Goal: Information Seeking & Learning: Learn about a topic

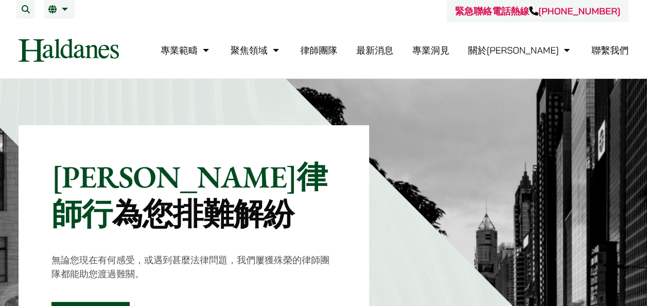
click at [337, 52] on link "律師團隊" at bounding box center [318, 50] width 37 height 12
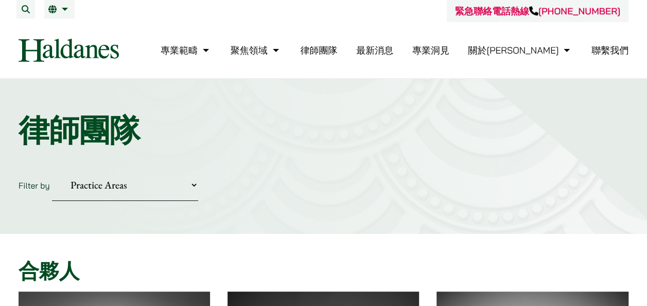
click at [337, 50] on link "律師團隊" at bounding box center [318, 50] width 37 height 12
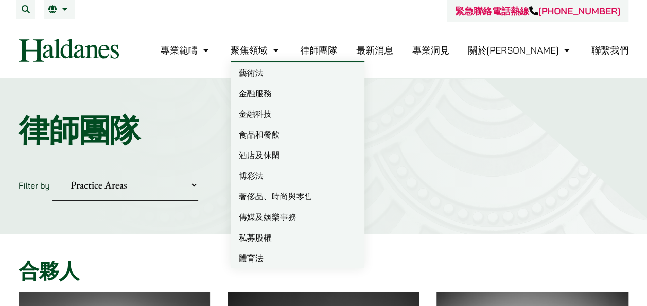
click at [282, 50] on link "聚焦領域" at bounding box center [256, 50] width 51 height 12
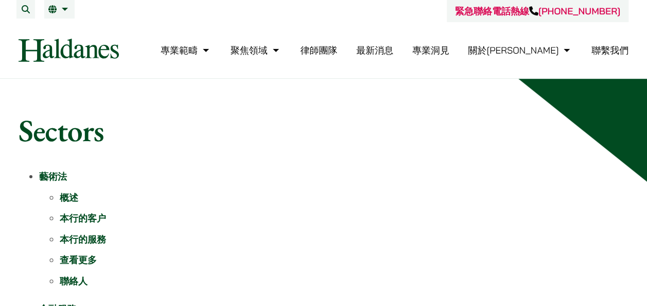
click at [85, 219] on link "本行的客户" at bounding box center [83, 218] width 46 height 12
click at [337, 48] on link "律師團隊" at bounding box center [318, 50] width 37 height 12
click at [610, 53] on link "聯繫我們" at bounding box center [610, 50] width 37 height 12
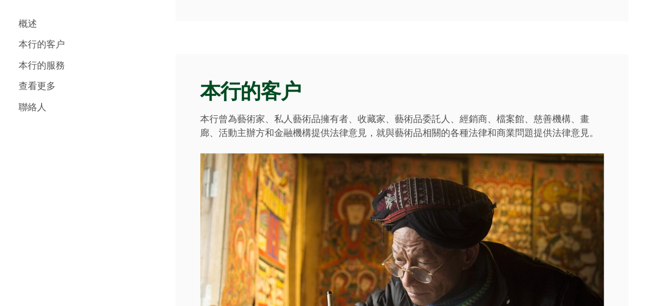
scroll to position [1243, 0]
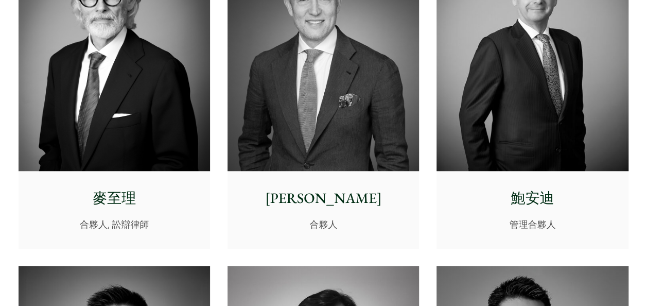
scroll to position [309, 0]
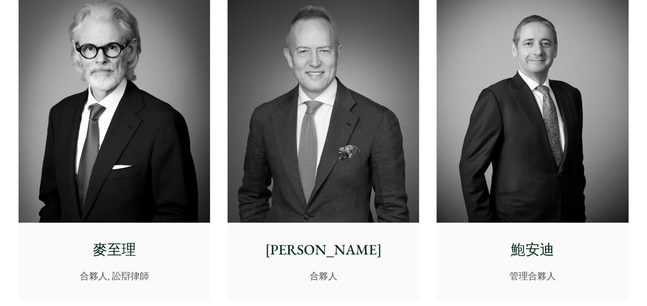
click at [100, 115] on img at bounding box center [115, 101] width 192 height 239
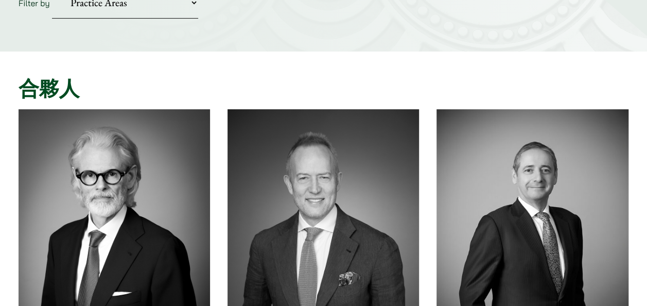
scroll to position [257, 0]
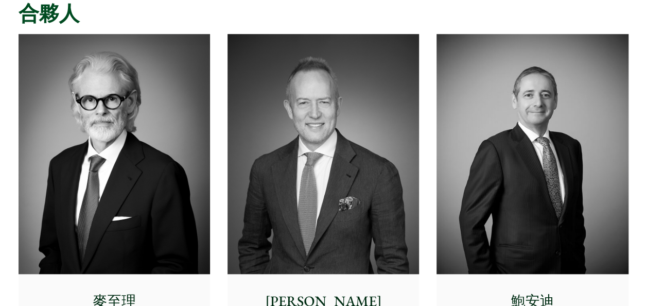
click at [144, 97] on img at bounding box center [115, 153] width 192 height 239
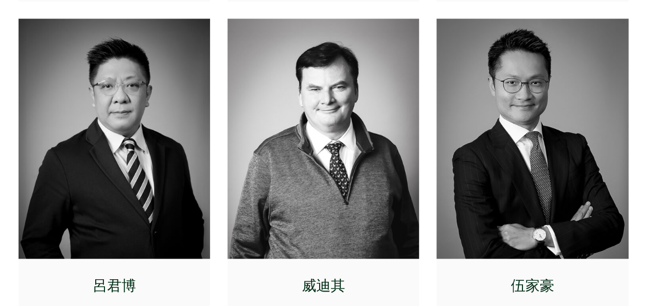
scroll to position [566, 0]
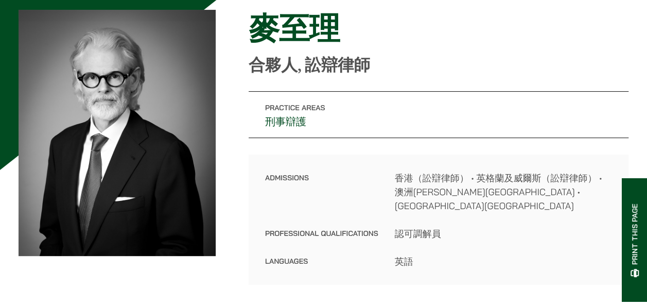
scroll to position [51, 0]
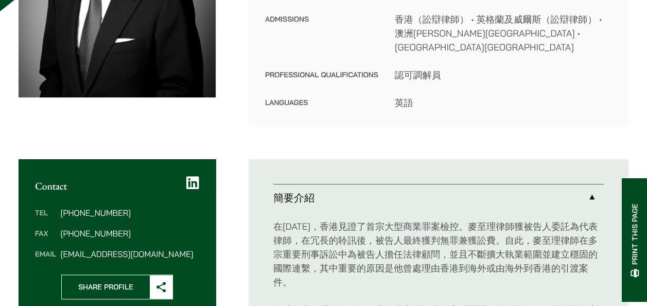
scroll to position [257, 0]
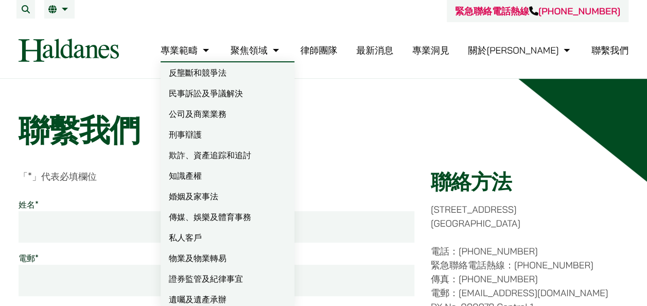
click at [263, 194] on link "婚姻及家事法" at bounding box center [228, 196] width 134 height 21
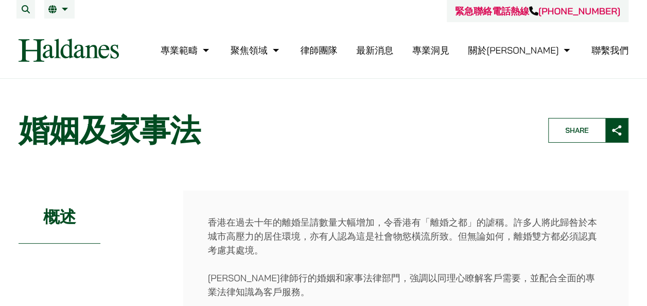
click at [450, 51] on link "專業洞見" at bounding box center [430, 50] width 37 height 12
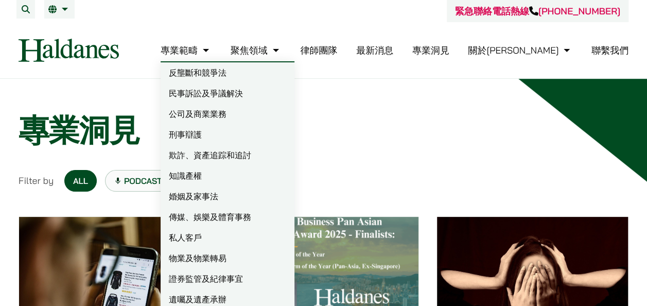
click at [252, 198] on link "婚姻及家事法" at bounding box center [228, 196] width 134 height 21
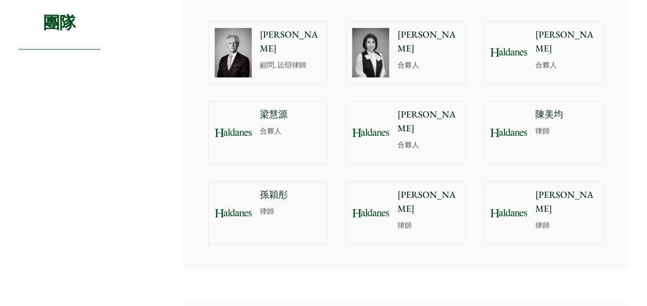
scroll to position [566, 0]
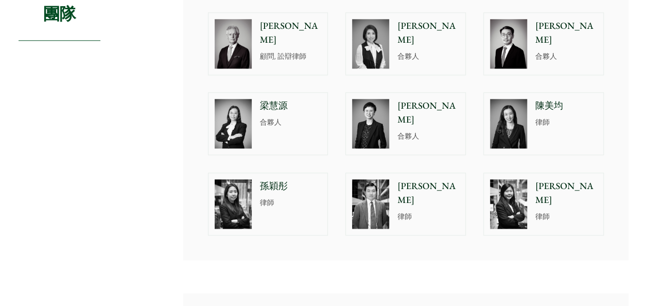
click at [514, 106] on img at bounding box center [508, 123] width 37 height 49
click at [238, 181] on img at bounding box center [233, 203] width 37 height 49
click at [529, 191] on div at bounding box center [508, 204] width 49 height 62
click at [379, 180] on img at bounding box center [370, 203] width 37 height 49
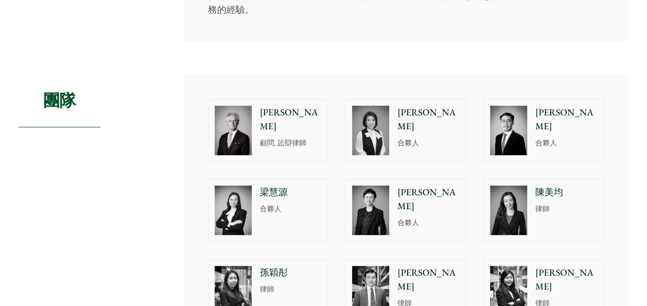
scroll to position [463, 0]
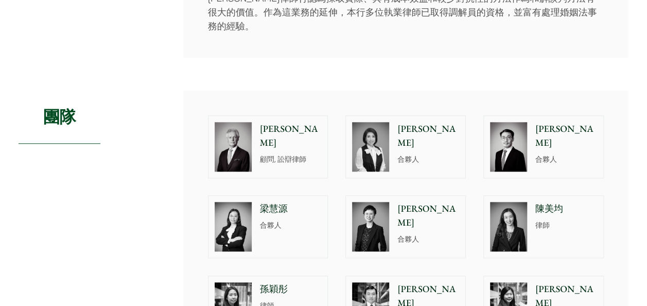
click at [265, 202] on p "梁慧源" at bounding box center [291, 209] width 62 height 14
click at [547, 217] on div "陳美均 律師" at bounding box center [568, 227] width 70 height 62
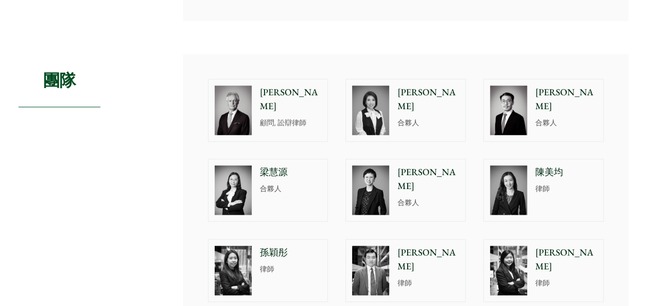
scroll to position [515, 0]
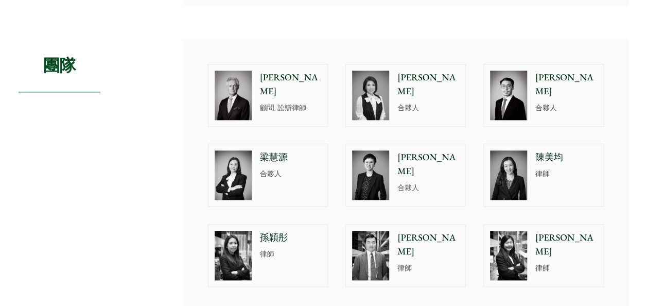
click at [520, 153] on img at bounding box center [508, 174] width 37 height 49
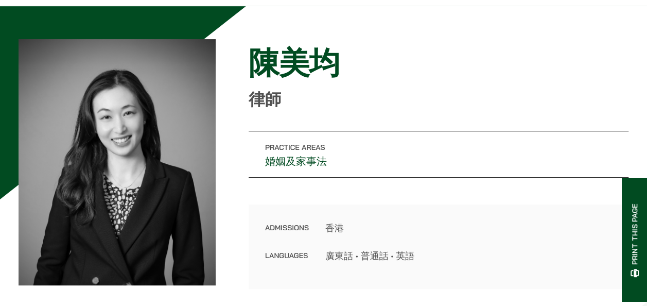
scroll to position [51, 0]
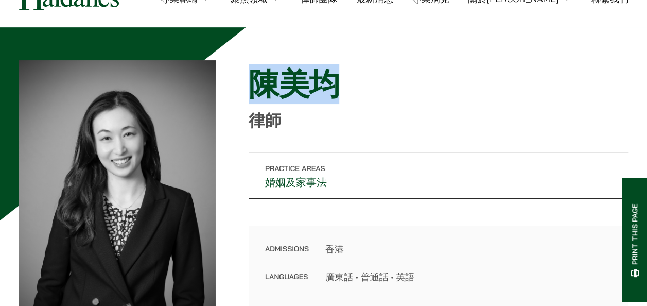
drag, startPoint x: 249, startPoint y: 82, endPoint x: 344, endPoint y: 82, distance: 95.3
click at [344, 82] on h1 "陳美均" at bounding box center [439, 83] width 380 height 37
drag, startPoint x: 344, startPoint y: 82, endPoint x: 333, endPoint y: 81, distance: 10.8
copy h1 "陳美均"
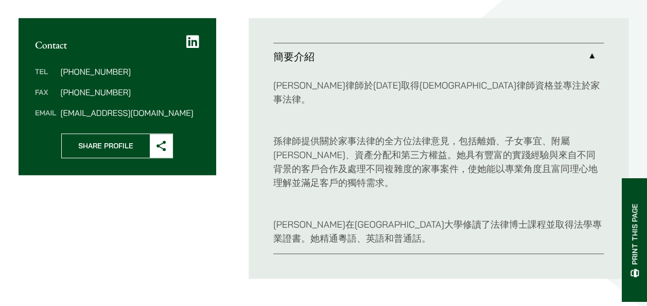
scroll to position [360, 0]
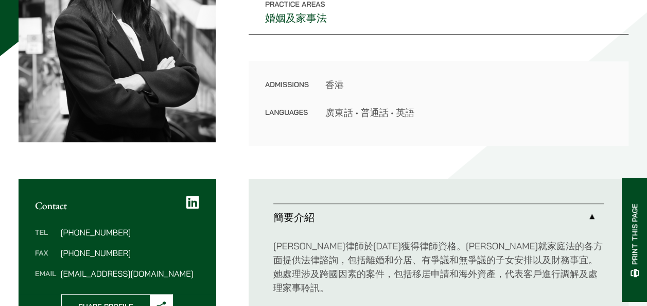
scroll to position [206, 0]
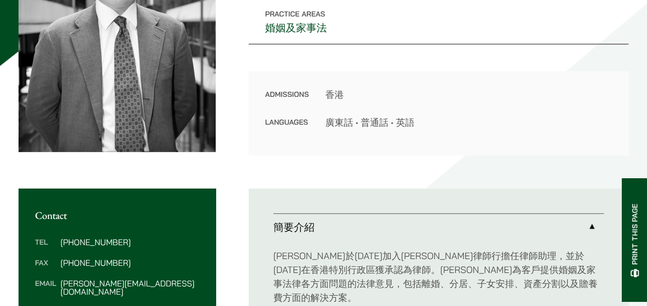
scroll to position [412, 0]
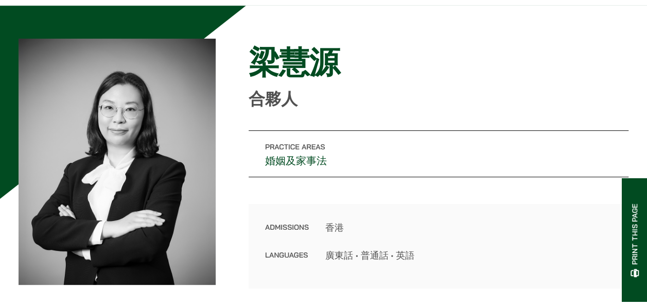
scroll to position [51, 0]
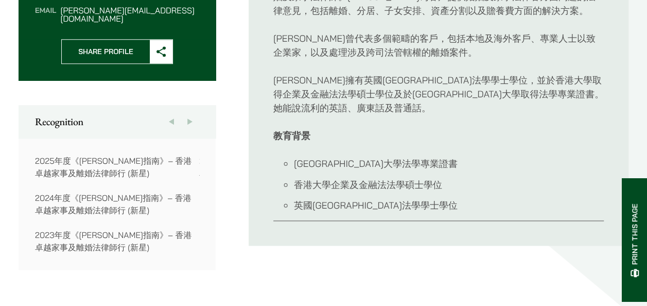
scroll to position [463, 0]
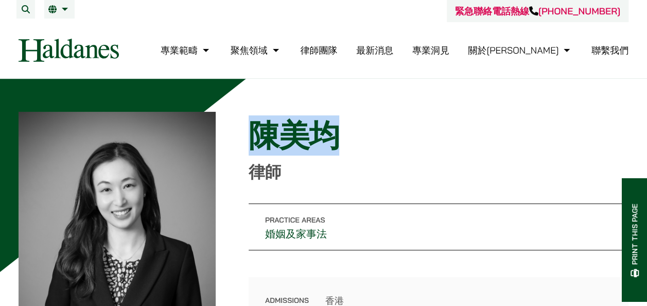
drag, startPoint x: 250, startPoint y: 130, endPoint x: 358, endPoint y: 133, distance: 108.7
click at [358, 133] on h1 "陳美均" at bounding box center [439, 135] width 380 height 37
drag, startPoint x: 358, startPoint y: 133, endPoint x: 309, endPoint y: 125, distance: 49.5
copy h1 "陳美均"
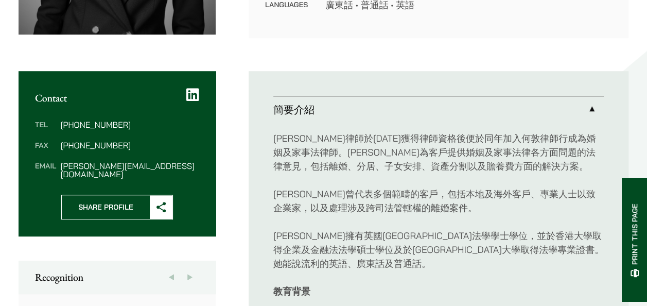
scroll to position [309, 0]
